Goal: Book appointment/travel/reservation

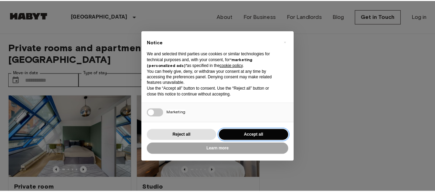
scroll to position [27, 0]
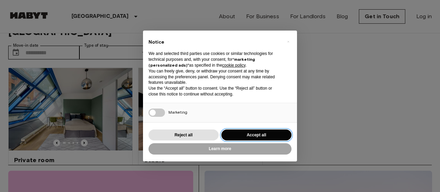
click at [267, 134] on button "Accept all" at bounding box center [256, 135] width 70 height 11
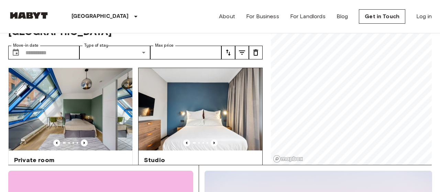
click at [249, 135] on img at bounding box center [200, 109] width 124 height 82
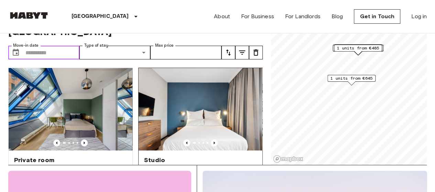
click at [43, 46] on input "Move-in date" at bounding box center [52, 53] width 54 height 14
click at [16, 48] on icon "Choose date" at bounding box center [16, 52] width 8 height 8
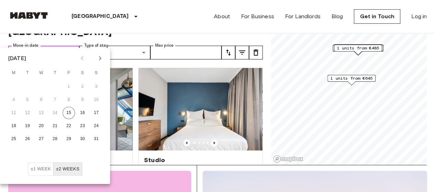
scroll to position [0, 0]
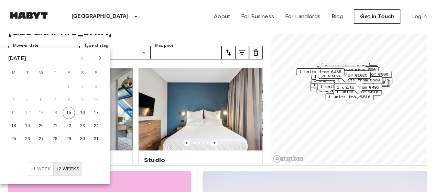
click at [100, 57] on icon "Next month" at bounding box center [100, 58] width 8 height 8
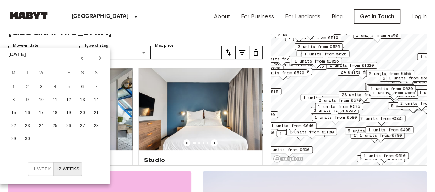
click at [100, 57] on icon "Next month" at bounding box center [100, 58] width 2 height 4
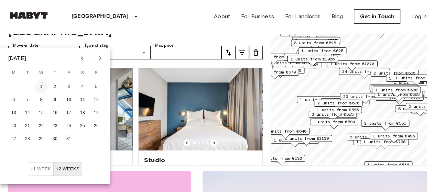
click at [41, 86] on button "1" at bounding box center [41, 87] width 12 height 12
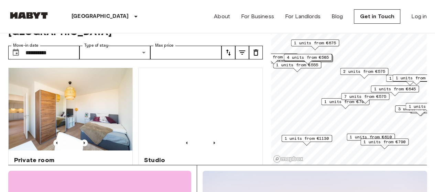
type input "**********"
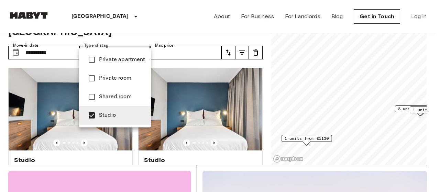
type input "**********"
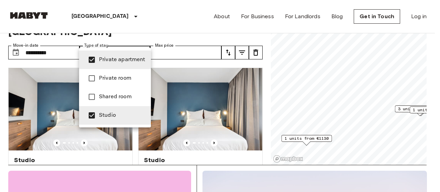
click at [176, 45] on div at bounding box center [220, 96] width 440 height 192
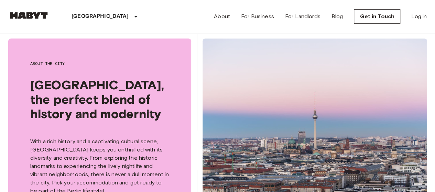
scroll to position [48, 0]
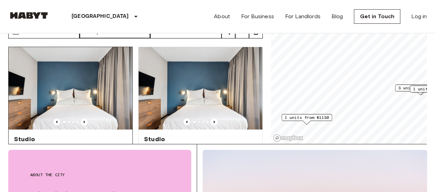
click at [91, 59] on img at bounding box center [71, 88] width 124 height 82
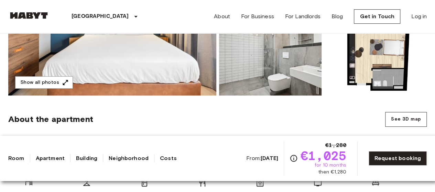
scroll to position [89, 0]
